Goal: Communication & Community: Participate in discussion

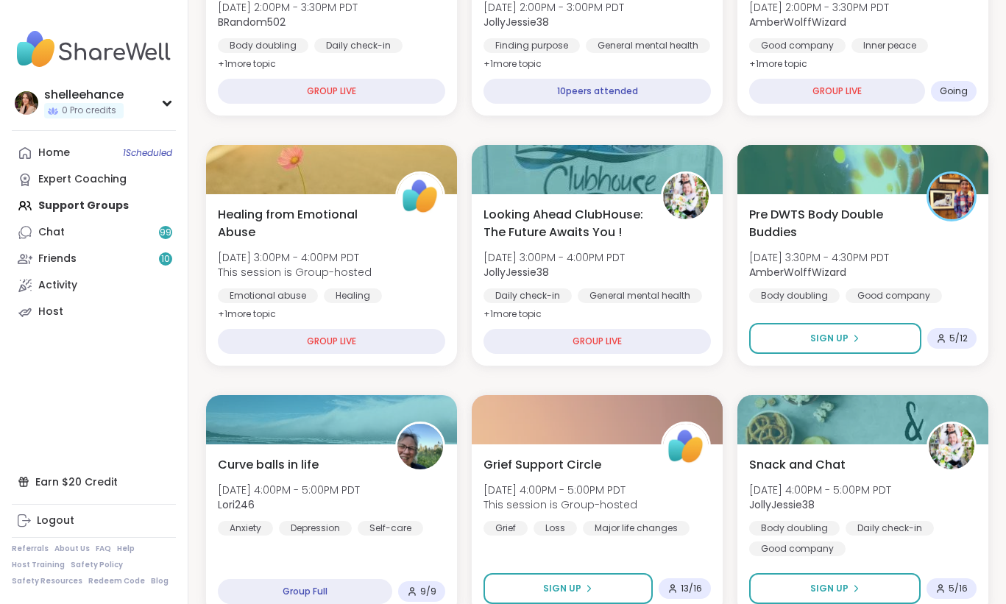
scroll to position [781, 0]
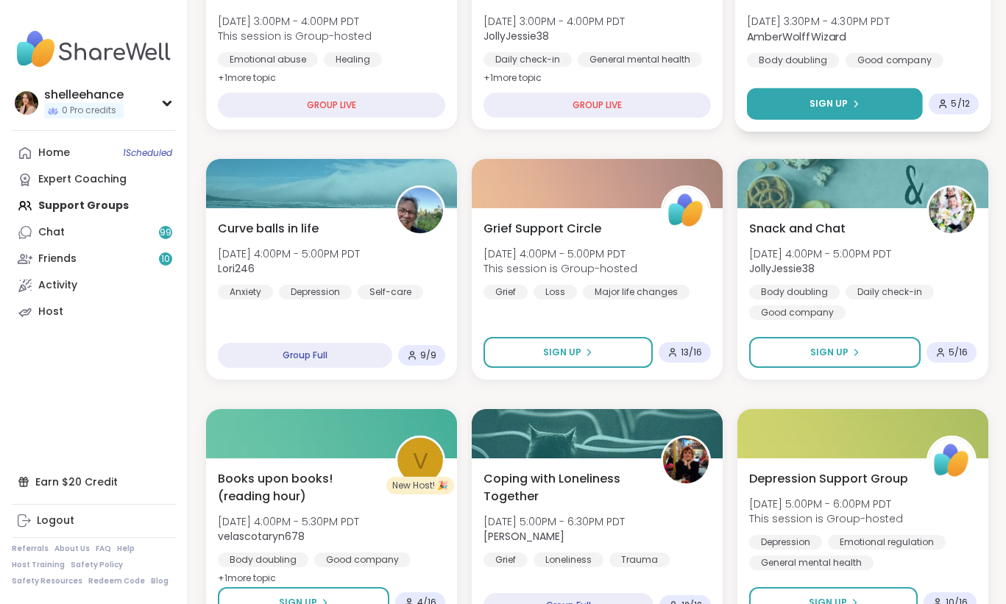
click at [776, 95] on button "Sign Up" at bounding box center [835, 104] width 176 height 32
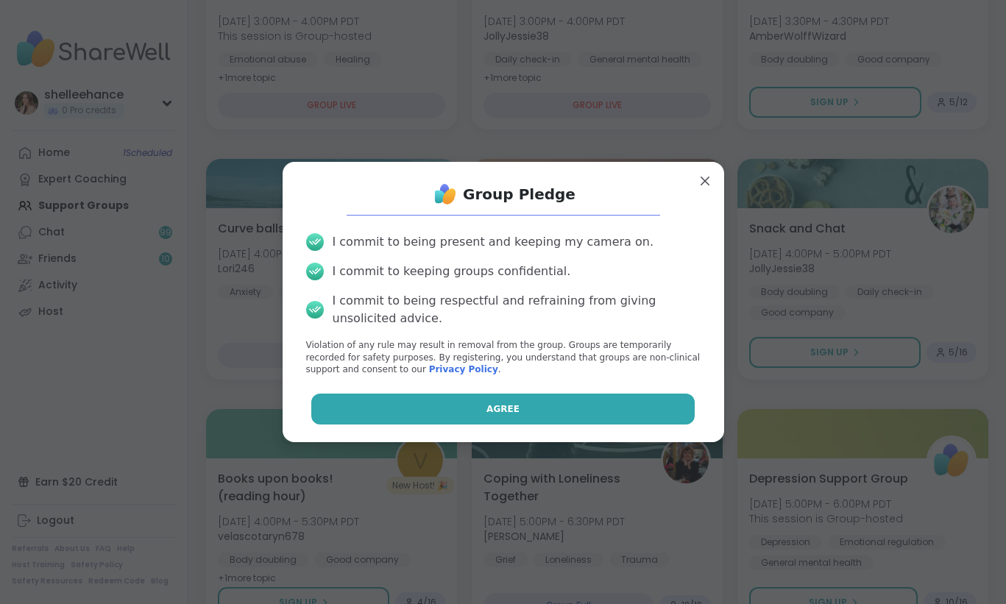
click at [420, 413] on button "Agree" at bounding box center [503, 409] width 384 height 31
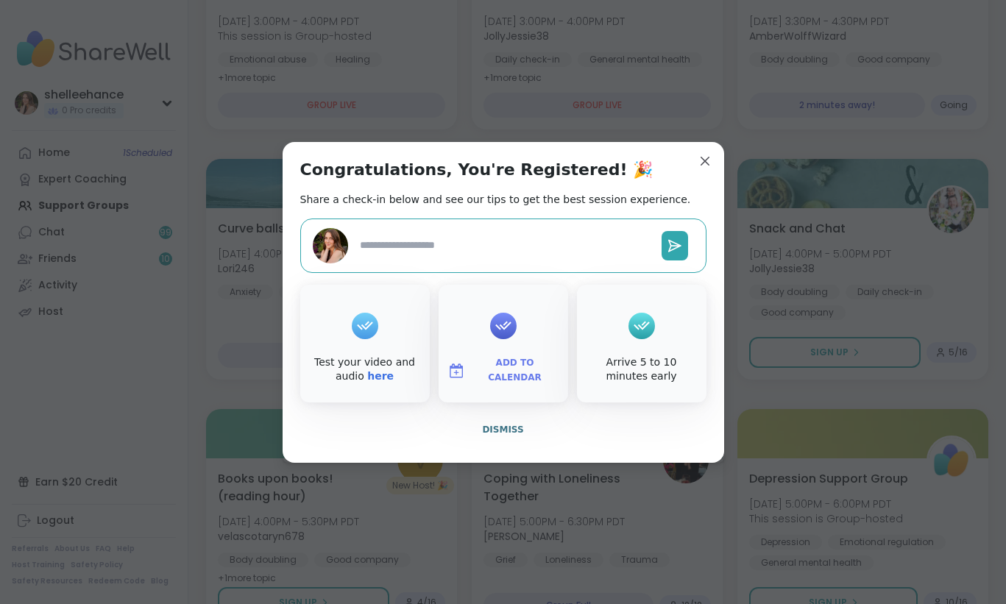
type textarea "*"
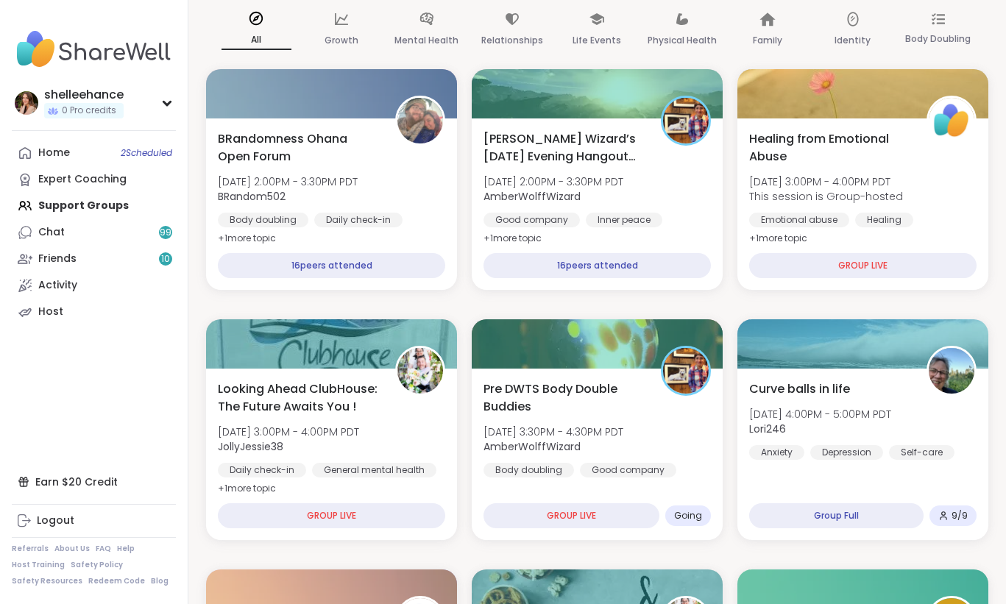
scroll to position [102, 0]
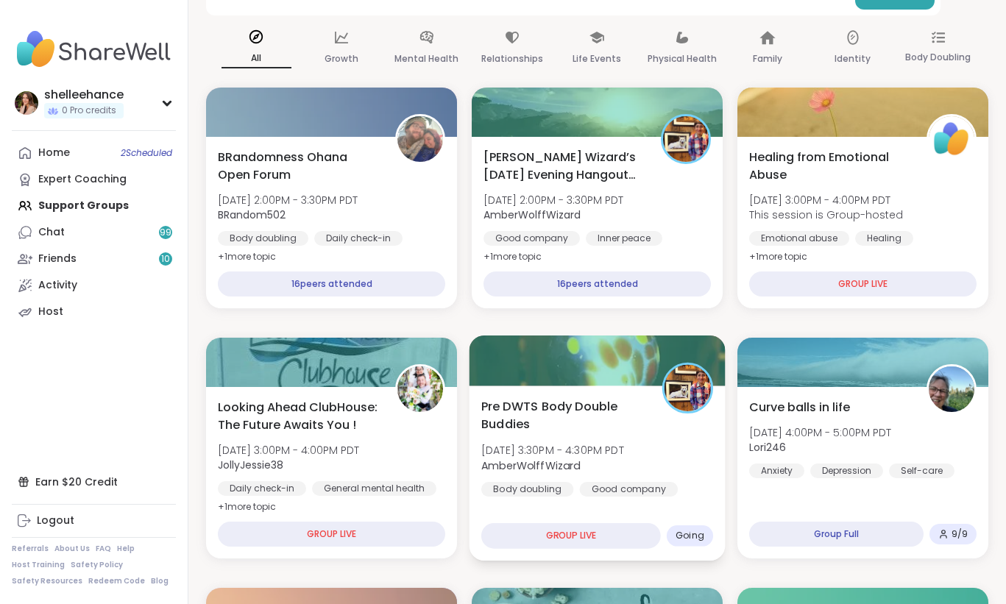
click at [699, 478] on div "Pre DWTS Body Double Buddies [DATE] 3:30PM - 4:30PM PDT AmberWolffWizard Body d…" at bounding box center [597, 447] width 232 height 99
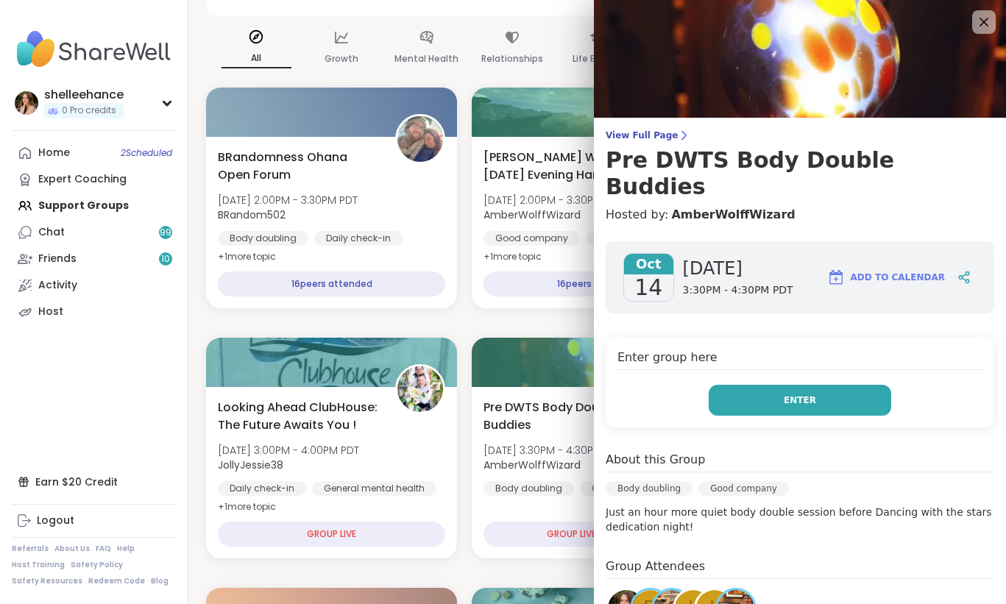
click at [751, 385] on button "Enter" at bounding box center [800, 400] width 183 height 31
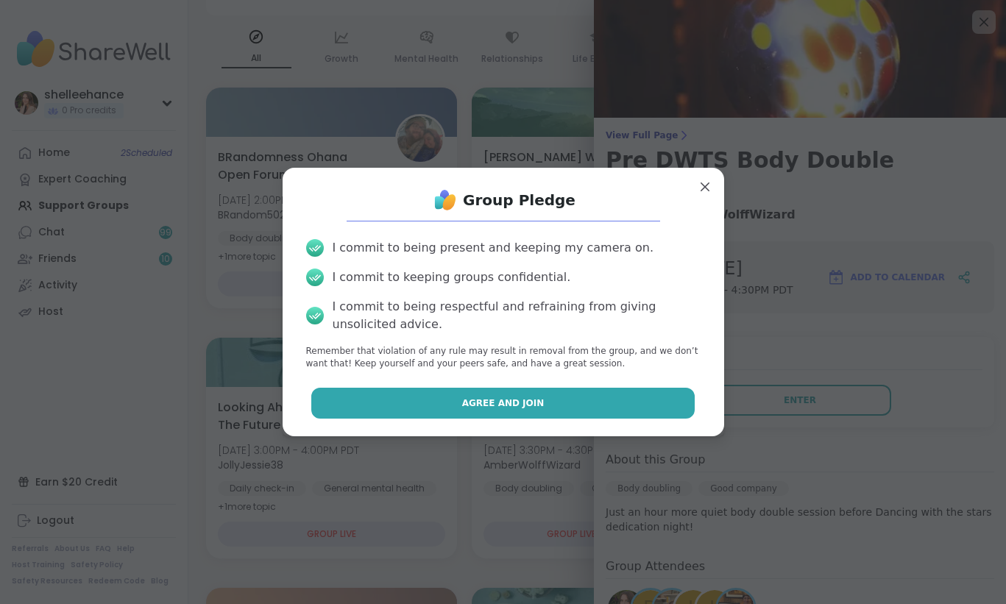
click at [428, 398] on button "Agree and Join" at bounding box center [503, 403] width 384 height 31
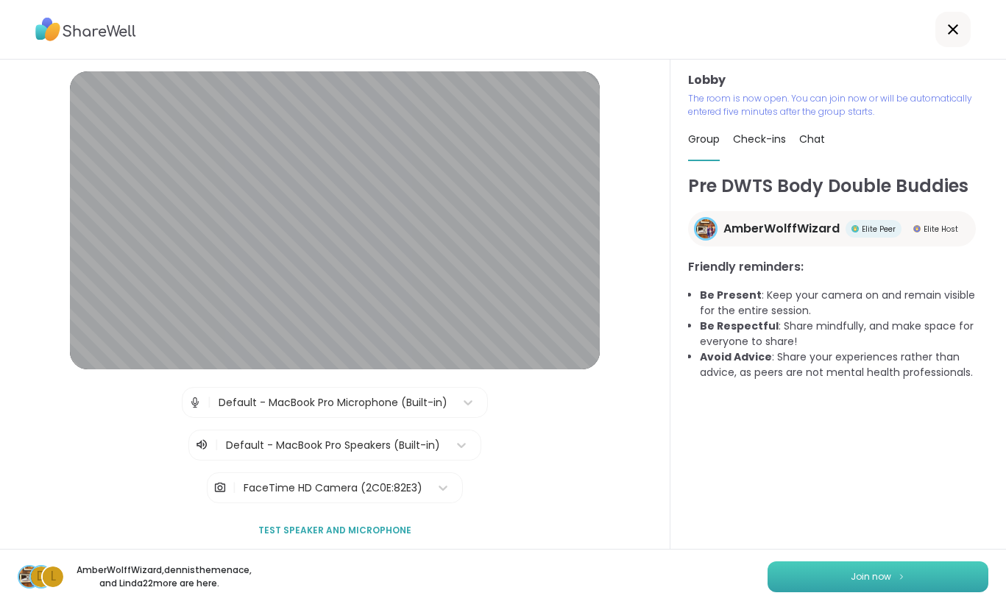
click at [864, 579] on span "Join now" at bounding box center [871, 577] width 40 height 13
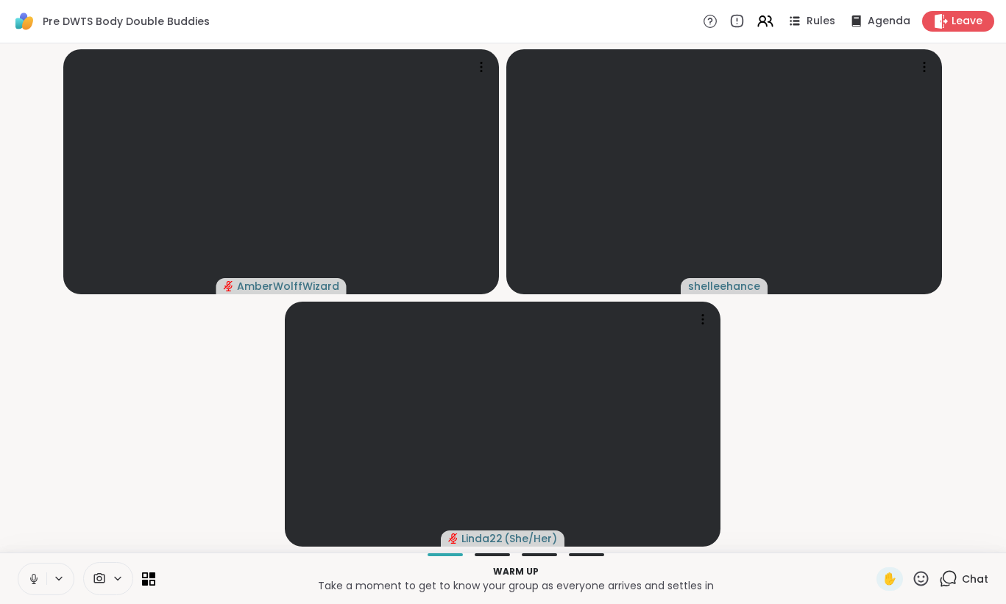
click at [29, 576] on icon at bounding box center [33, 579] width 13 height 13
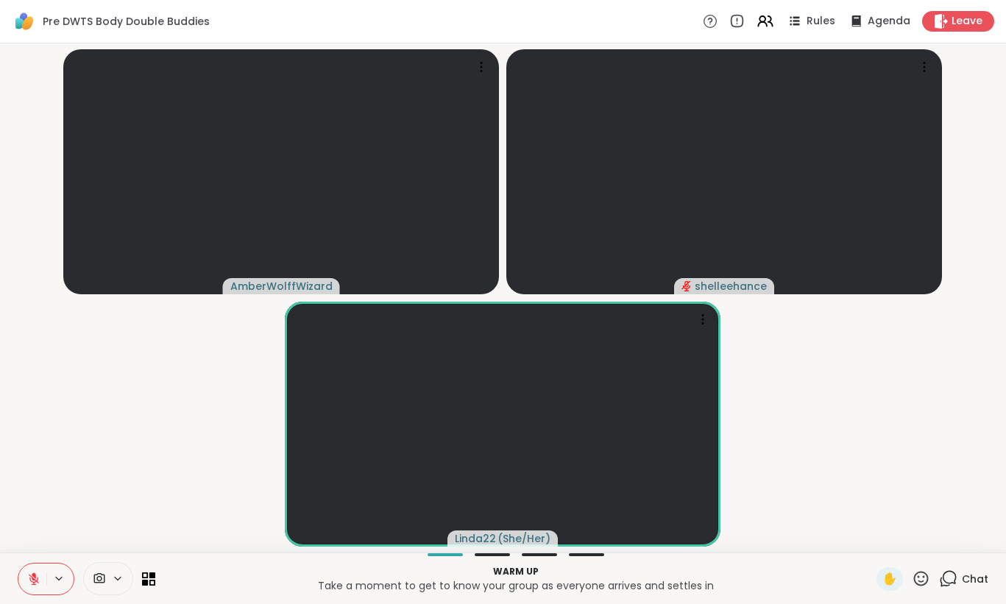
click at [29, 576] on icon at bounding box center [33, 579] width 13 height 13
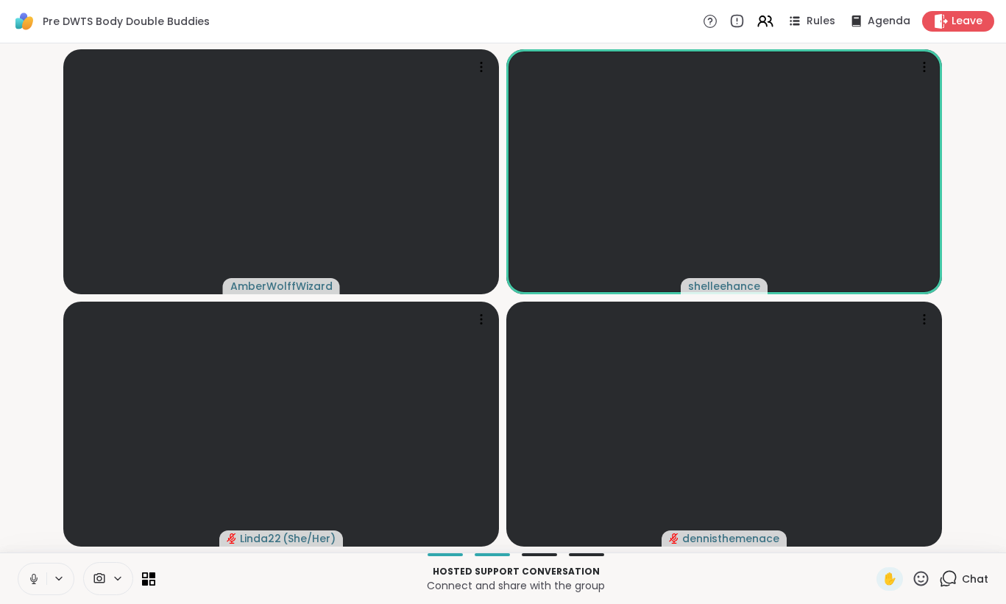
click at [30, 580] on icon at bounding box center [33, 579] width 13 height 13
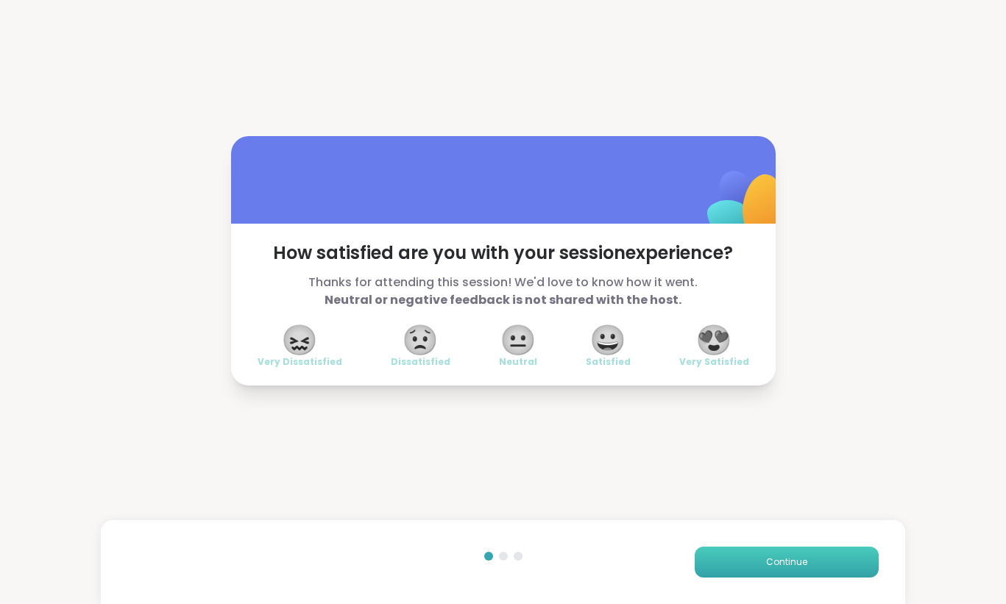
click at [791, 562] on span "Continue" at bounding box center [786, 562] width 41 height 13
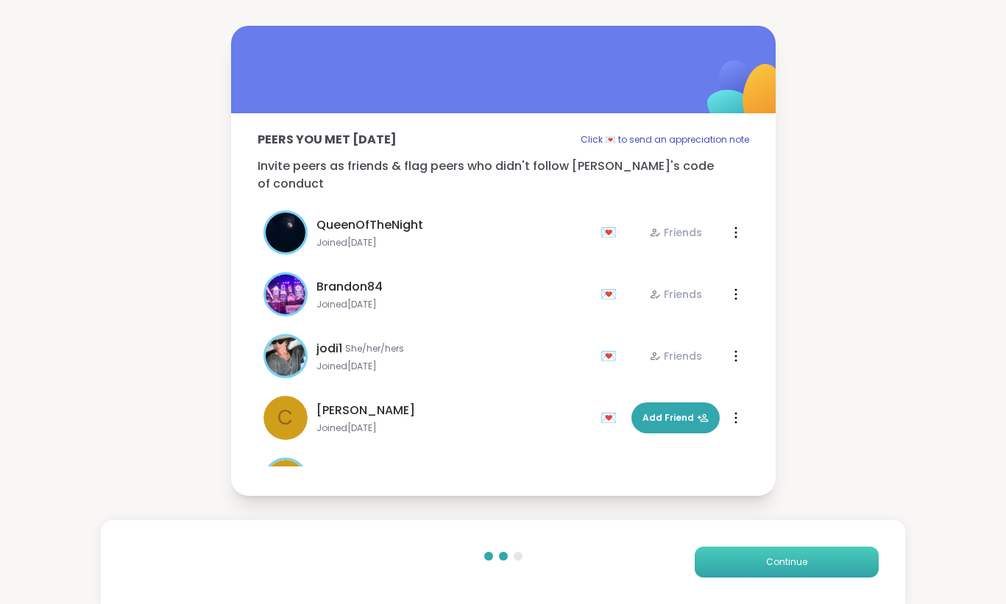
click at [791, 562] on span "Continue" at bounding box center [786, 562] width 41 height 13
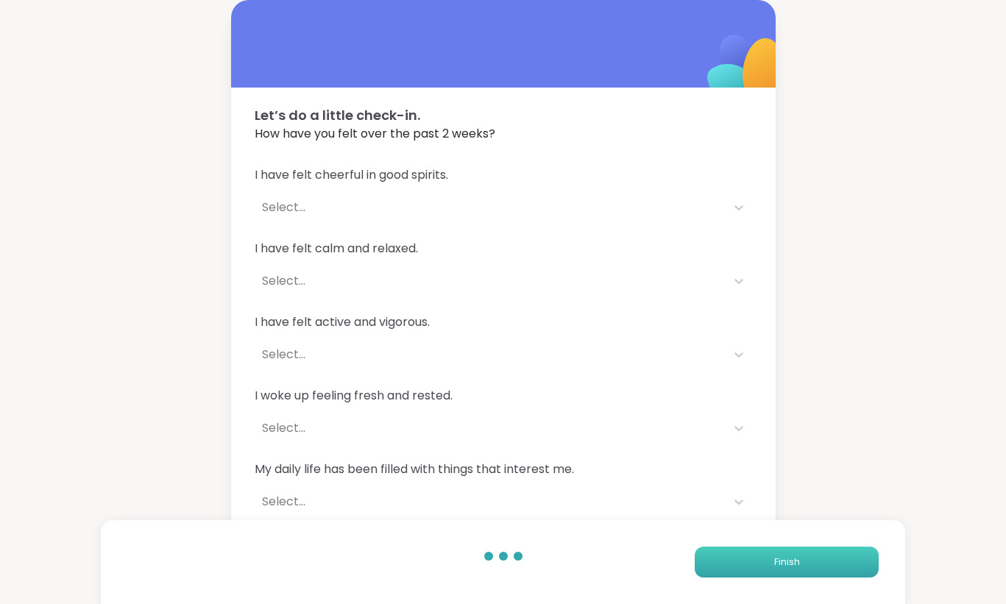
click at [791, 562] on span "Finish" at bounding box center [788, 562] width 26 height 13
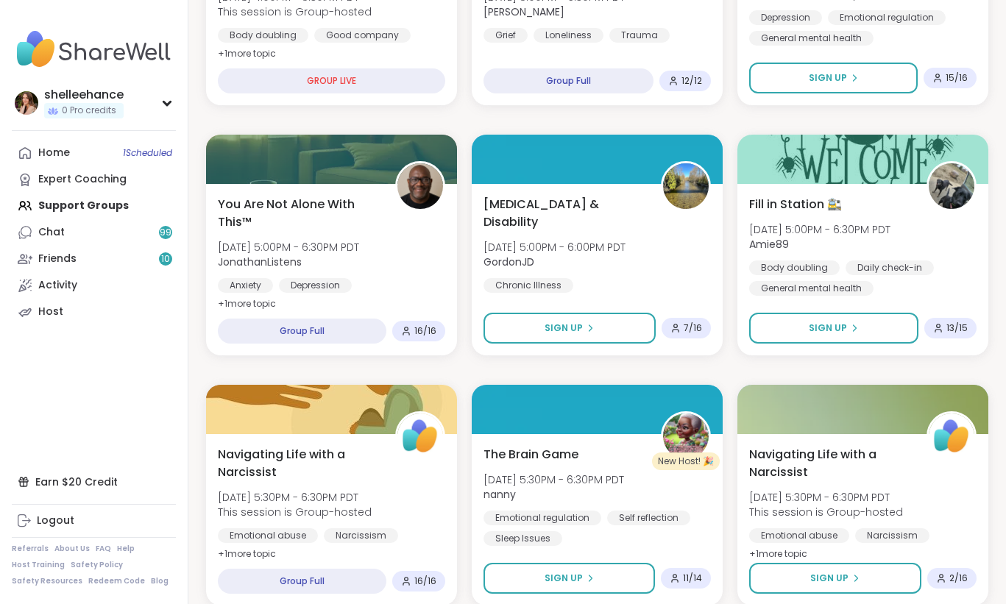
scroll to position [577, 0]
